Goal: Navigation & Orientation: Find specific page/section

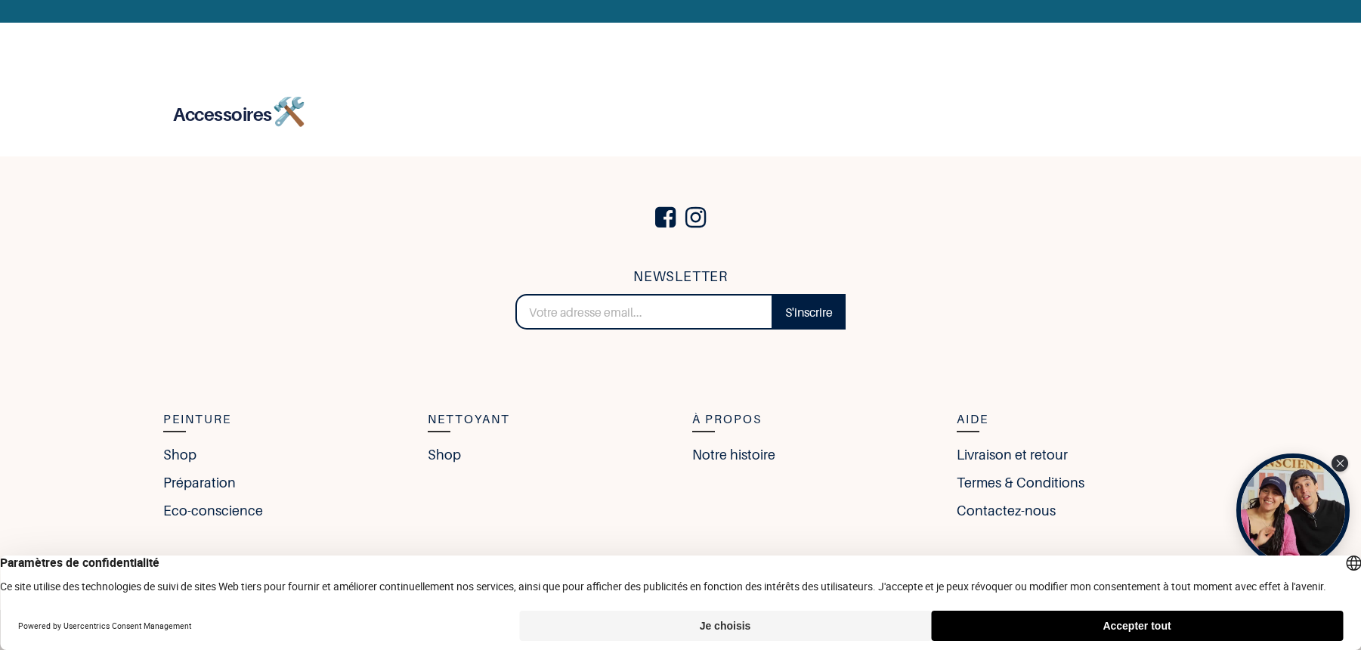
scroll to position [3110, 0]
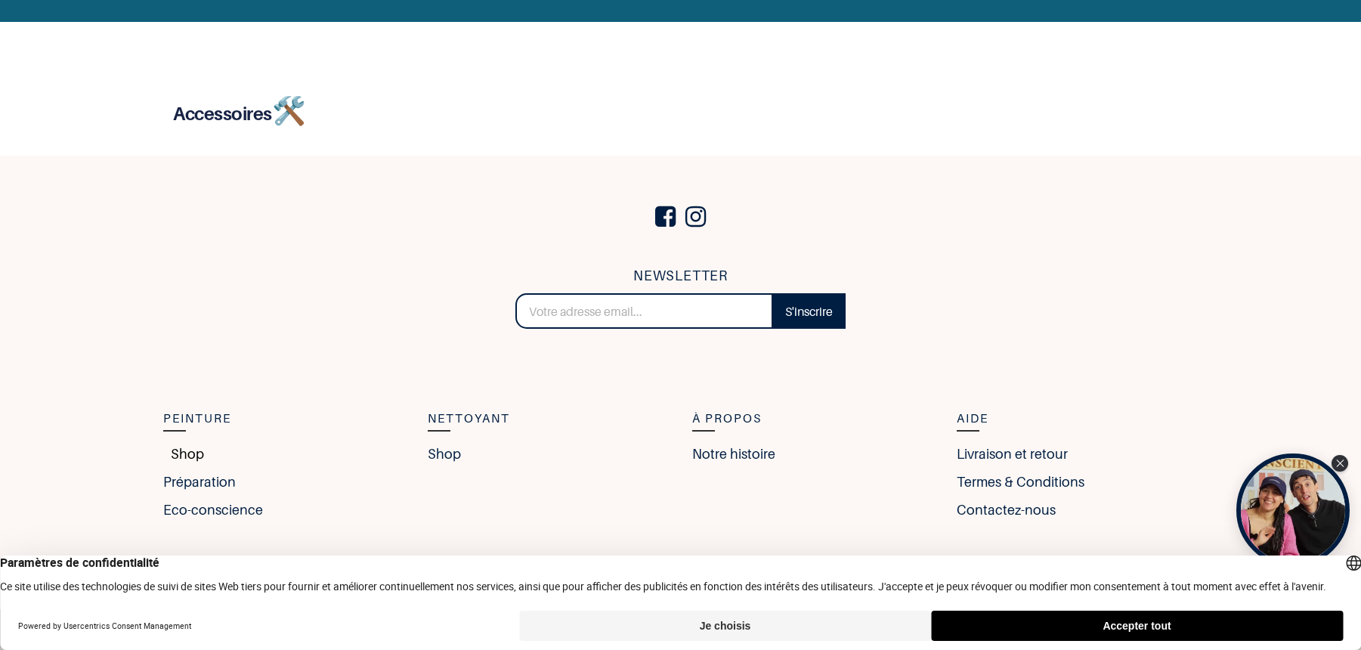
click at [175, 454] on link "Shop" at bounding box center [183, 454] width 41 height 20
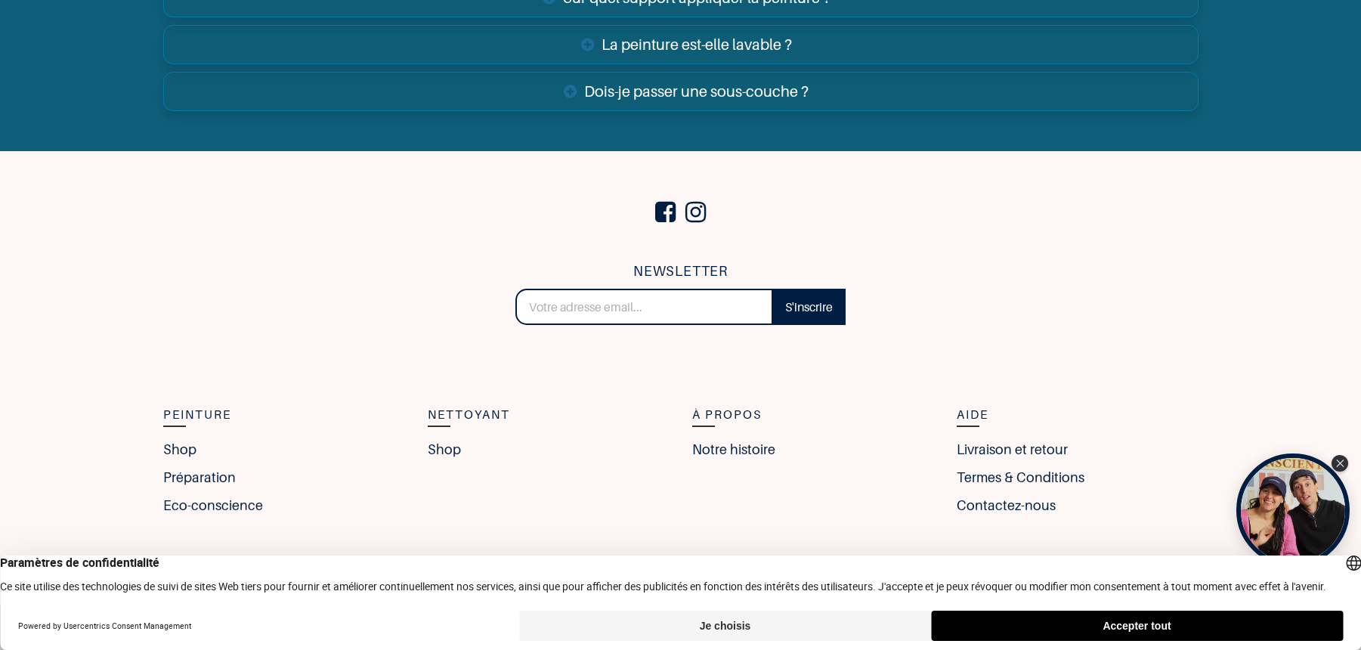
scroll to position [5862, 0]
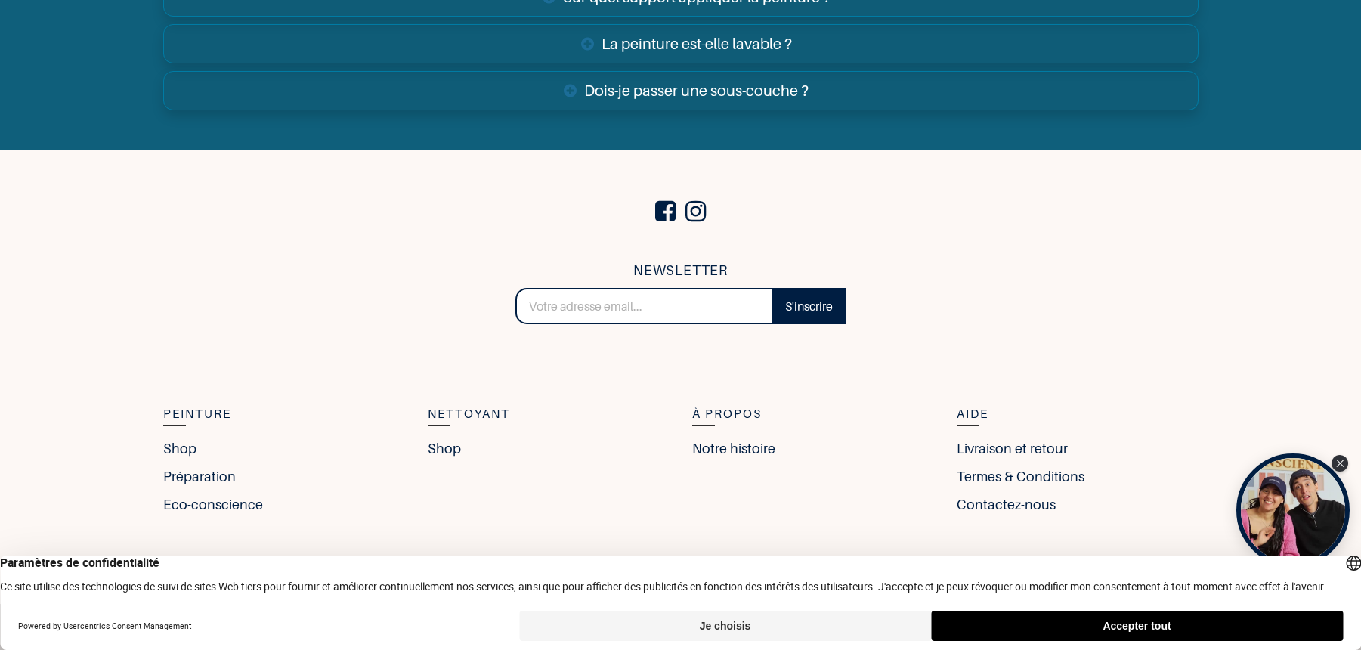
click at [734, 630] on button "Je choisis" at bounding box center [725, 626] width 412 height 30
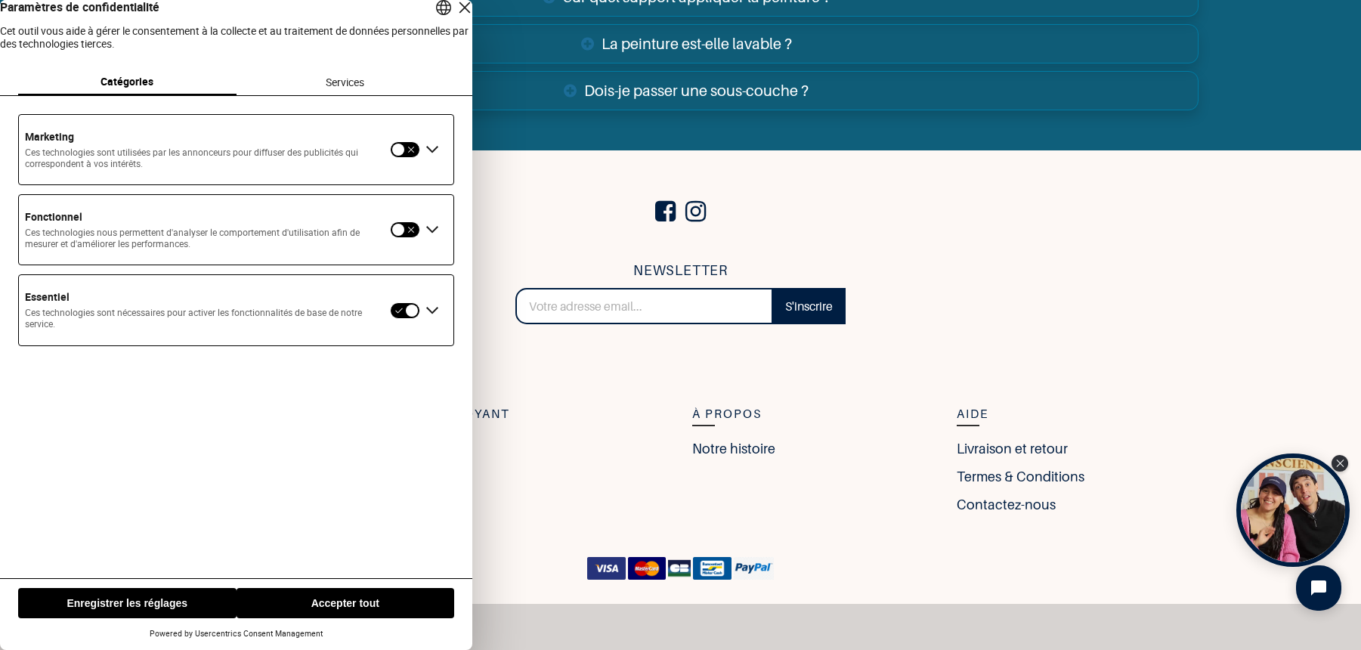
click at [187, 603] on button "Enregistrer les réglages" at bounding box center [127, 603] width 218 height 30
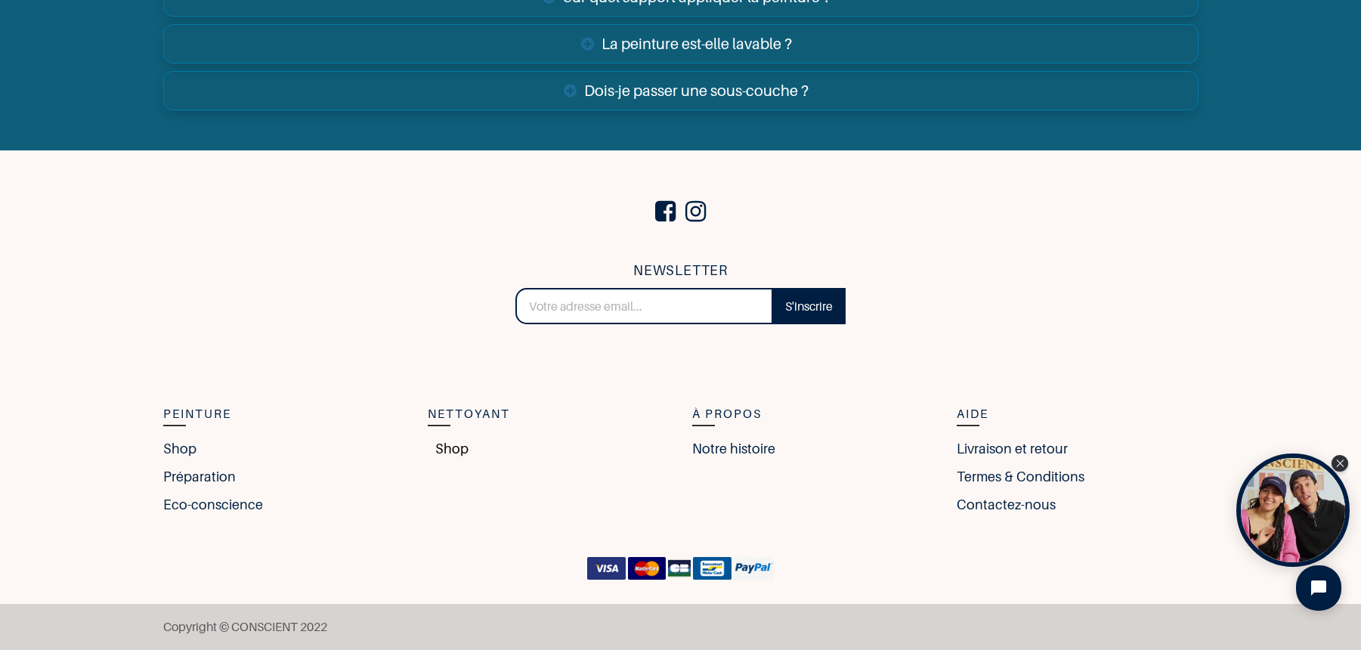
click at [441, 446] on link "Shop" at bounding box center [448, 448] width 41 height 20
